Goal: Information Seeking & Learning: Learn about a topic

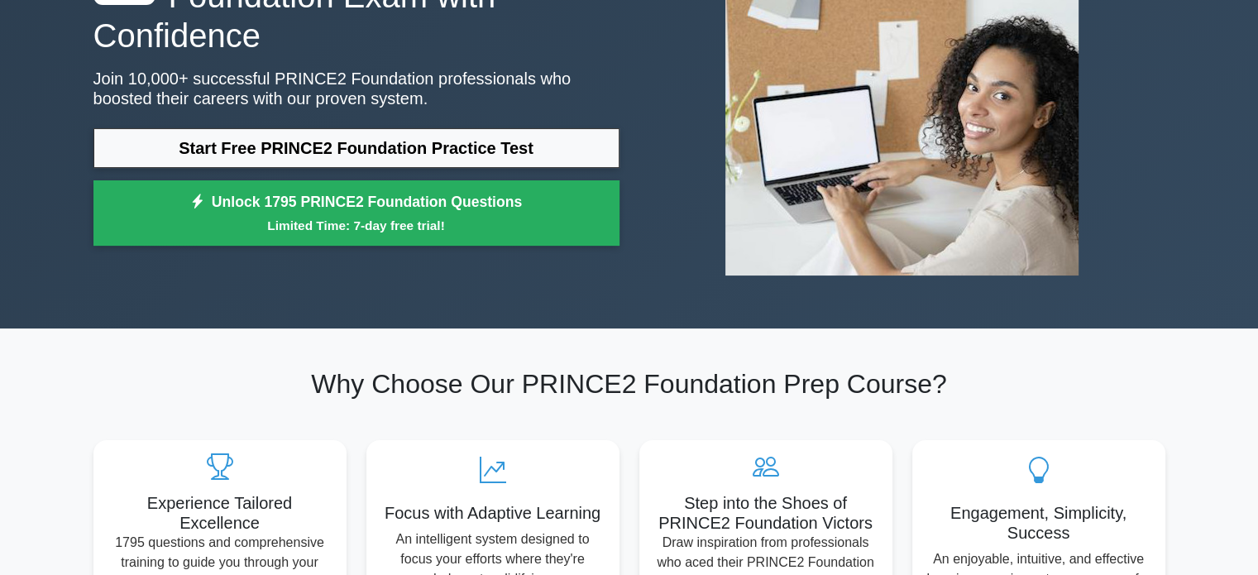
scroll to position [181, 0]
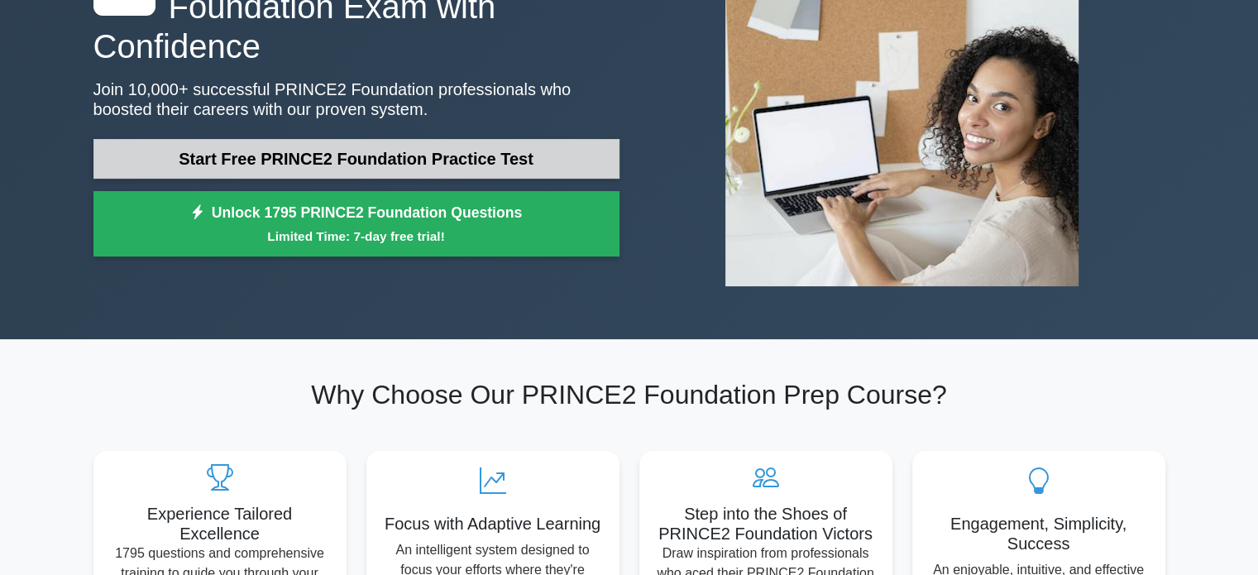
click at [373, 151] on link "Start Free PRINCE2 Foundation Practice Test" at bounding box center [356, 159] width 526 height 40
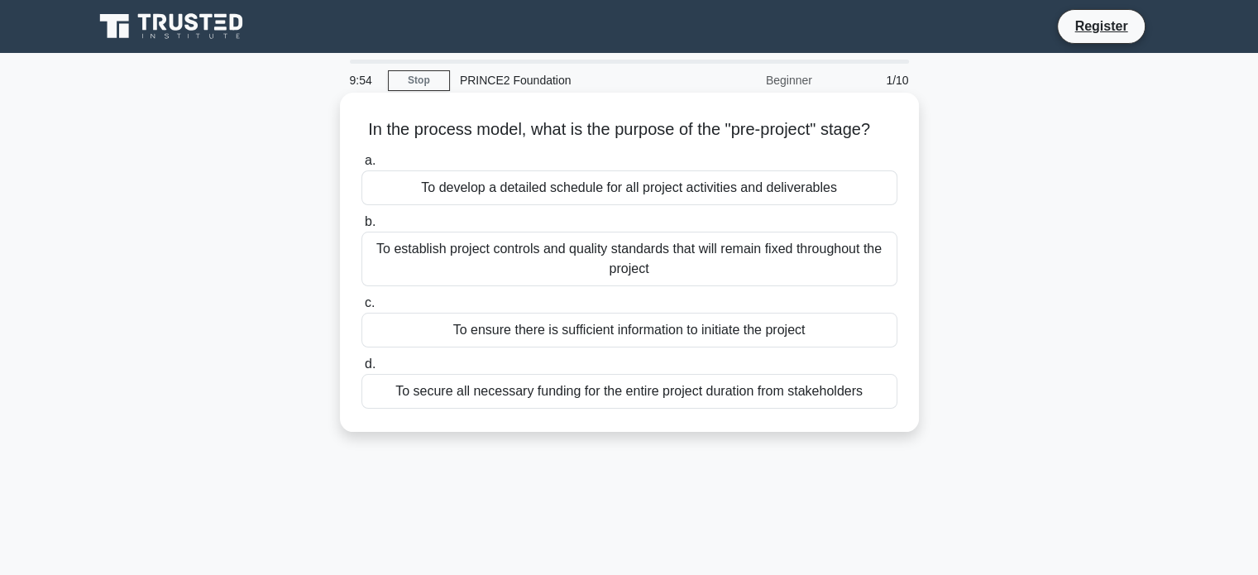
click at [418, 205] on div "To develop a detailed schedule for all project activities and deliverables" at bounding box center [630, 187] width 536 height 35
click at [362, 166] on input "a. To develop a detailed schedule for all project activities and deliverables" at bounding box center [362, 161] width 0 height 11
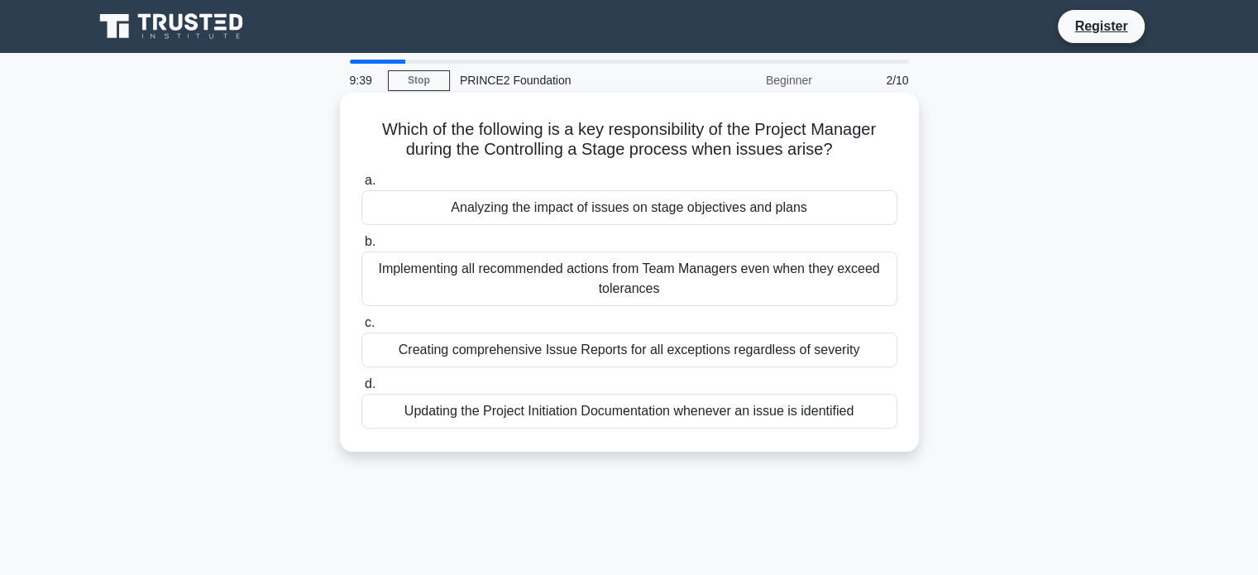
click at [531, 287] on div "Implementing all recommended actions from Team Managers even when they exceed t…" at bounding box center [630, 279] width 536 height 55
click at [362, 247] on input "b. Implementing all recommended actions from Team Managers even when they excee…" at bounding box center [362, 242] width 0 height 11
